Goal: Task Accomplishment & Management: Use online tool/utility

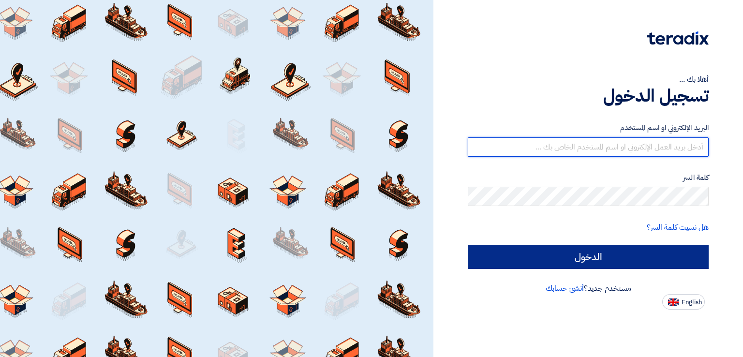
type input "[EMAIL_ADDRESS][DOMAIN_NAME]"
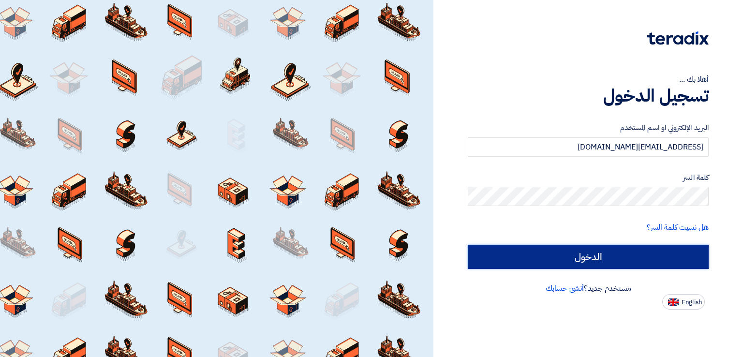
click at [615, 256] on input "الدخول" at bounding box center [587, 257] width 241 height 24
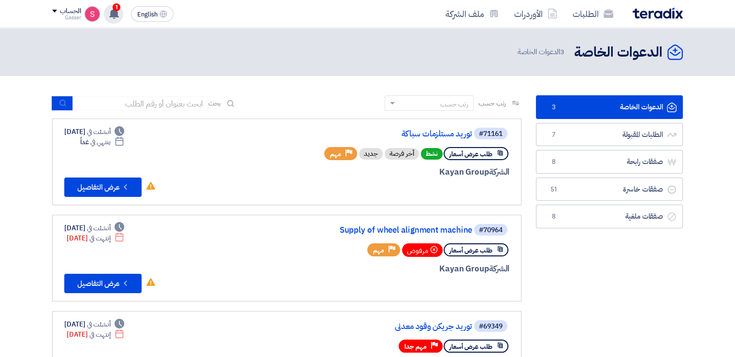
click at [115, 16] on use at bounding box center [114, 13] width 10 height 11
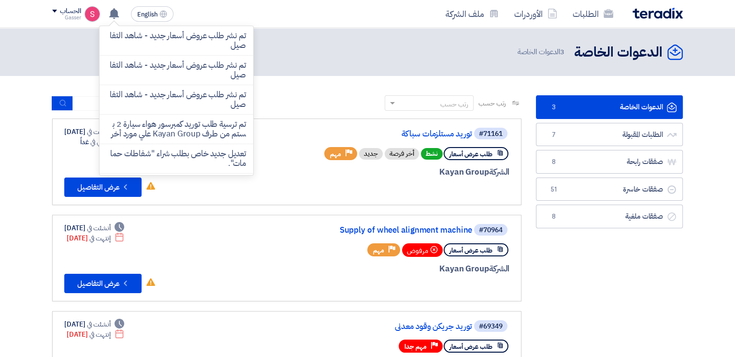
click at [358, 184] on div at bounding box center [393, 190] width 233 height 14
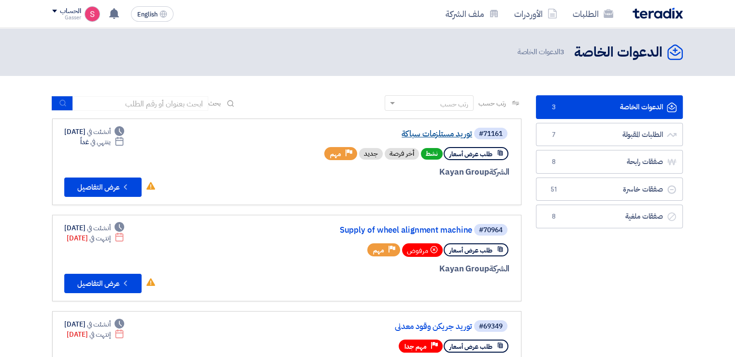
click at [443, 132] on link "توريد مستلزمات سباكة" at bounding box center [375, 134] width 193 height 9
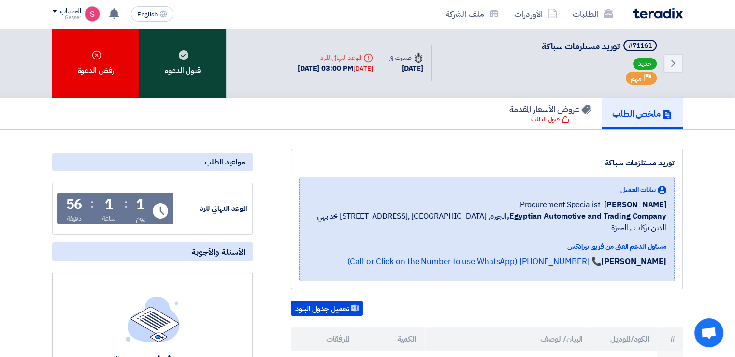
click at [176, 72] on div "قبول الدعوه" at bounding box center [182, 63] width 87 height 70
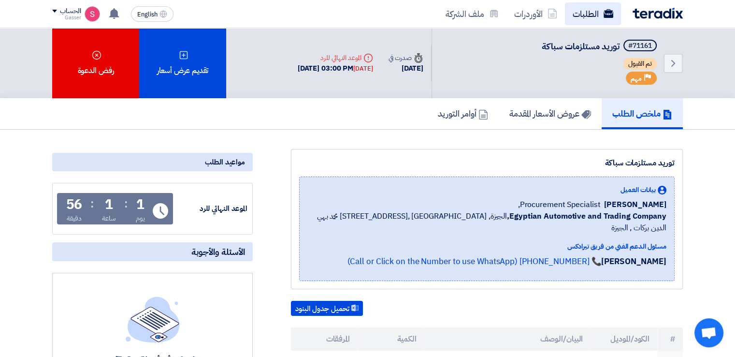
click at [584, 12] on link "الطلبات" at bounding box center [593, 13] width 56 height 23
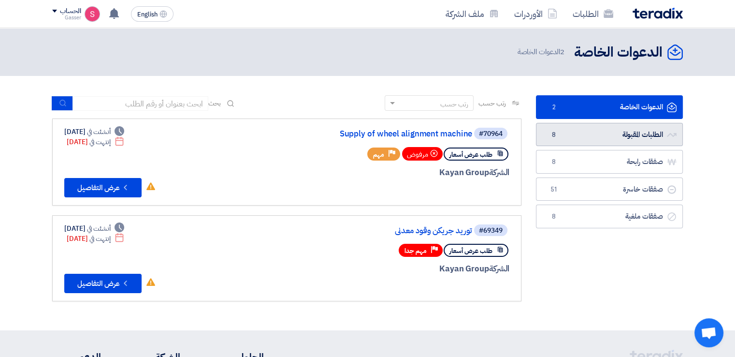
click at [559, 134] on span "8" at bounding box center [554, 135] width 12 height 10
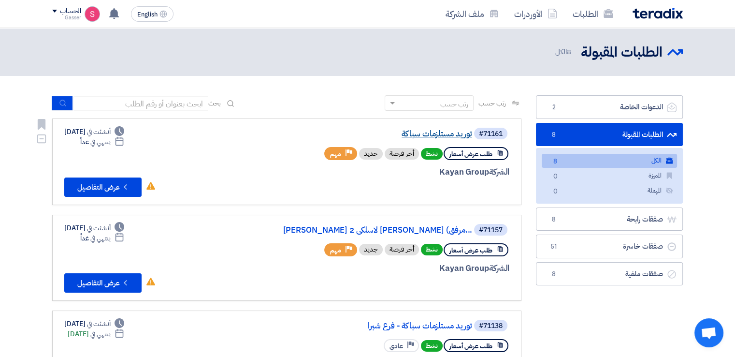
click at [432, 134] on link "توريد مستلزمات سباكة" at bounding box center [375, 134] width 193 height 9
